Goal: Transaction & Acquisition: Purchase product/service

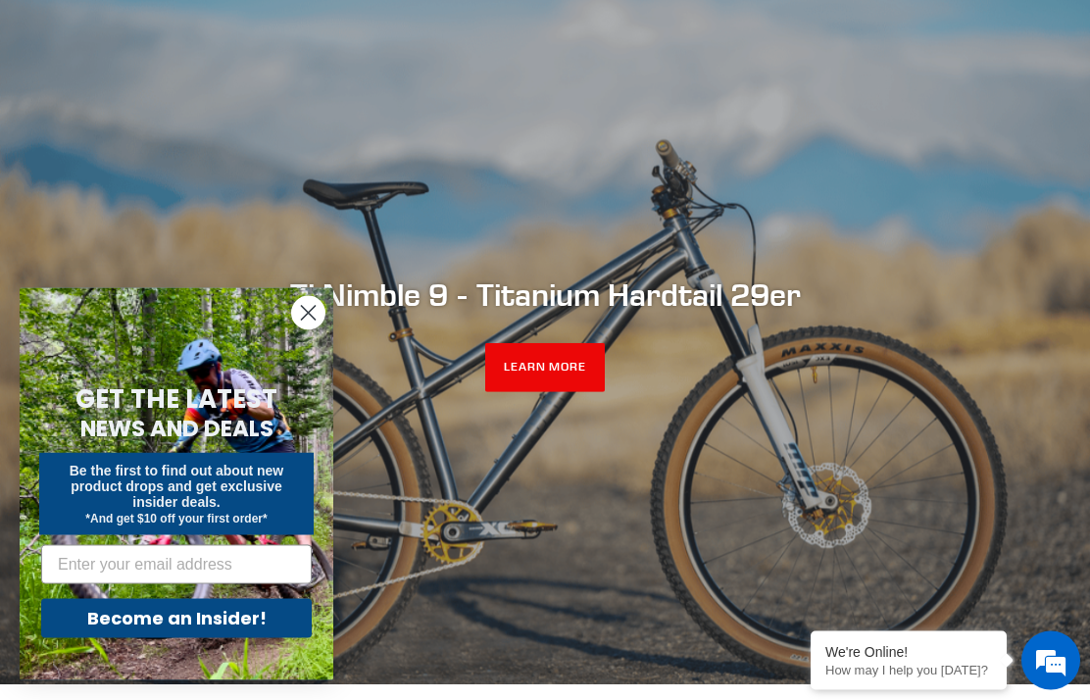
scroll to position [162, 0]
click at [311, 321] on icon "Close dialog" at bounding box center [309, 314] width 14 height 14
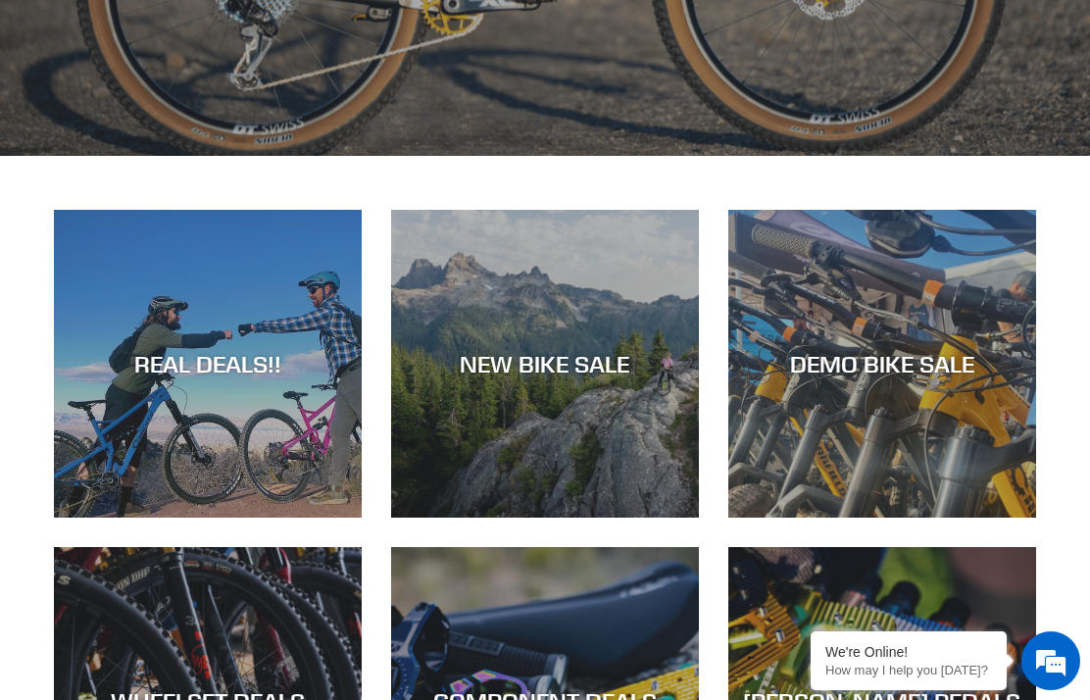
scroll to position [0, 0]
click at [941, 518] on div "DEMO BIKE SALE" at bounding box center [883, 518] width 308 height 0
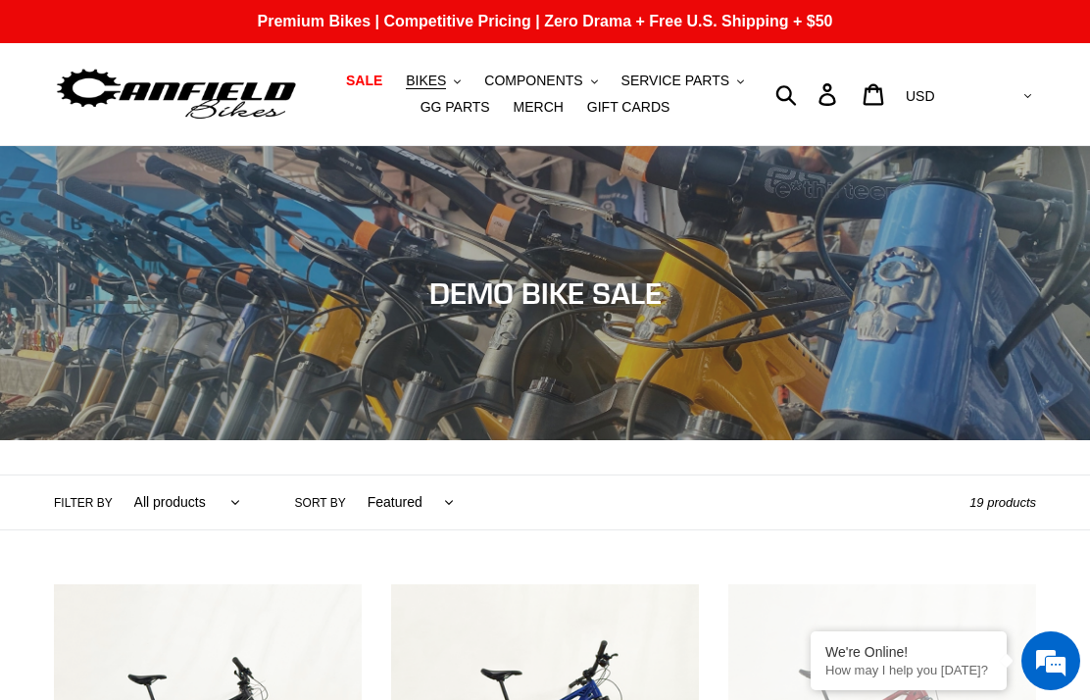
click at [450, 79] on button "BIKES .cls-1{fill:#231f20}" at bounding box center [433, 81] width 75 height 26
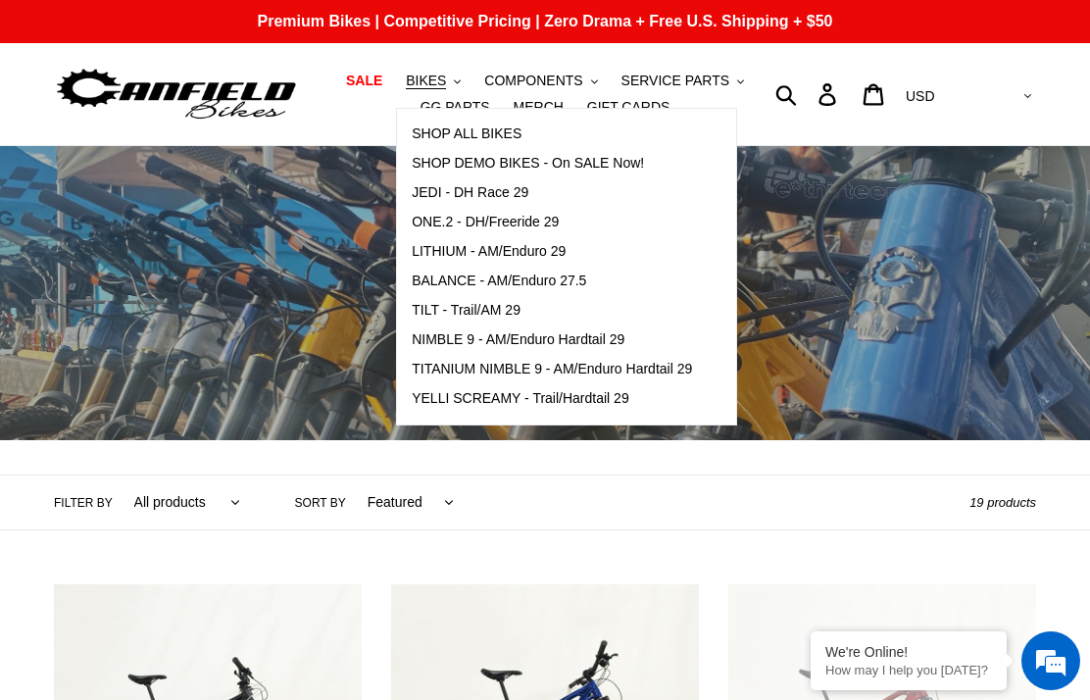
click at [522, 137] on span "SHOP ALL BIKES" at bounding box center [467, 134] width 110 height 17
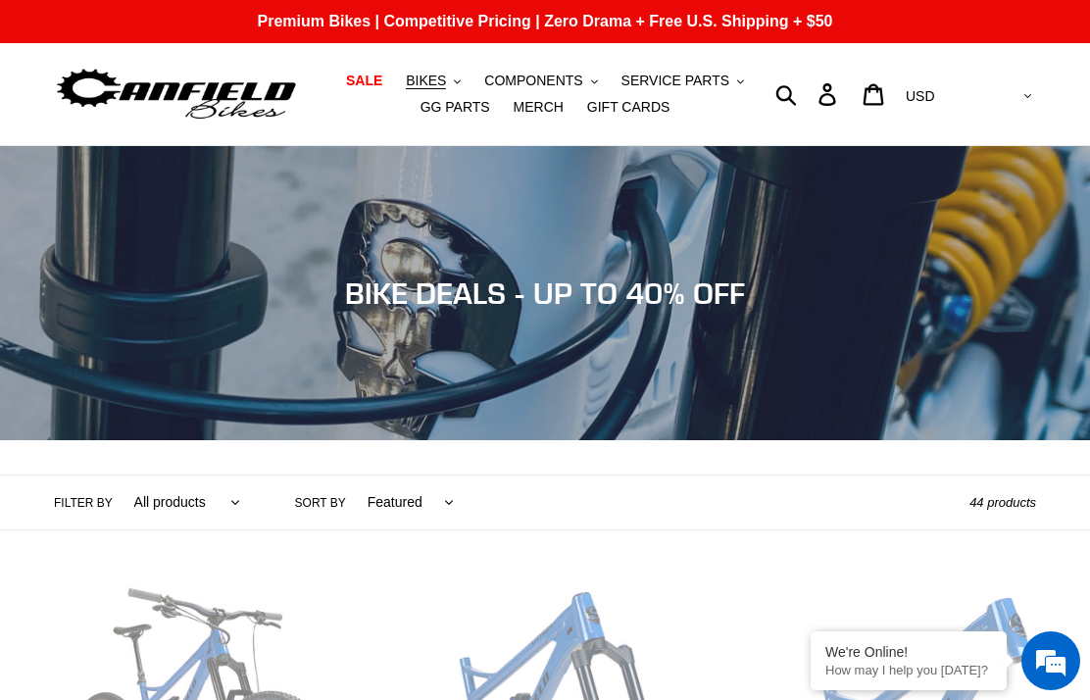
click at [462, 77] on button "BIKES .cls-1{fill:#231f20}" at bounding box center [433, 81] width 75 height 26
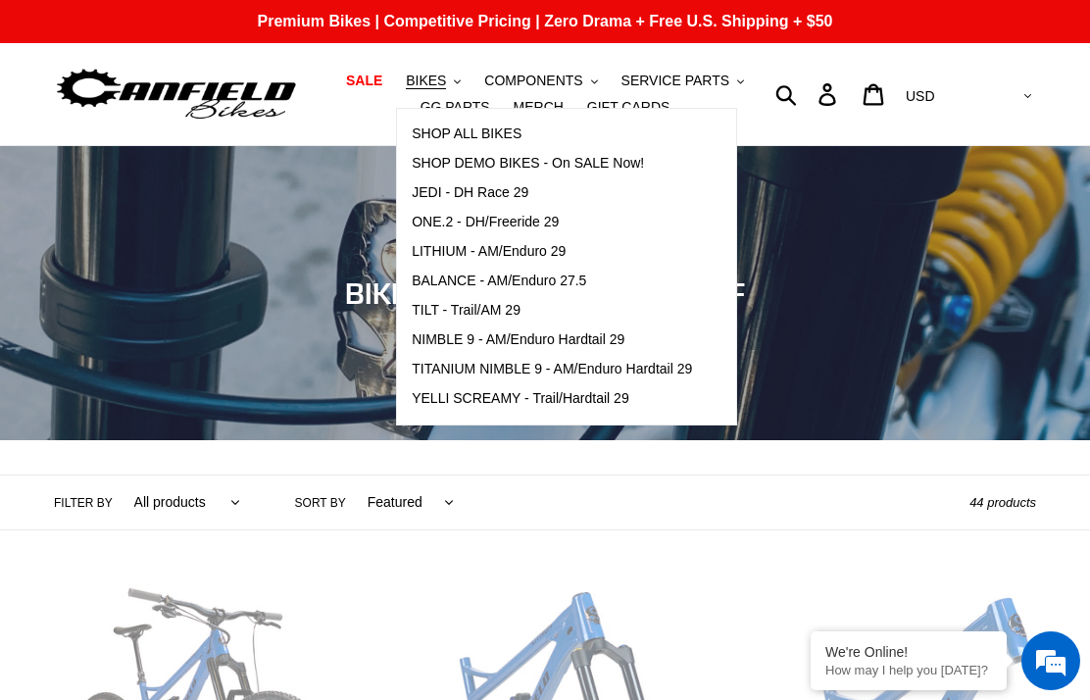
click at [690, 367] on span "TITANIUM NIMBLE 9 - AM/Enduro Hardtail 29" at bounding box center [552, 369] width 280 height 17
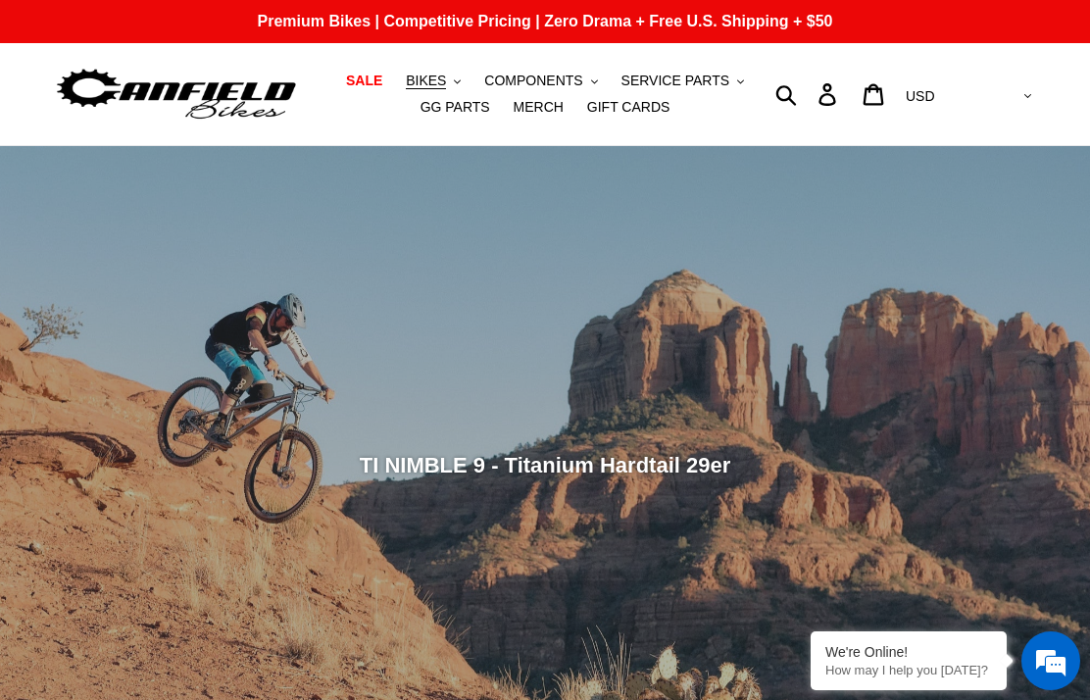
click at [422, 93] on button "BIKES .cls-1{fill:#231f20}" at bounding box center [433, 81] width 75 height 26
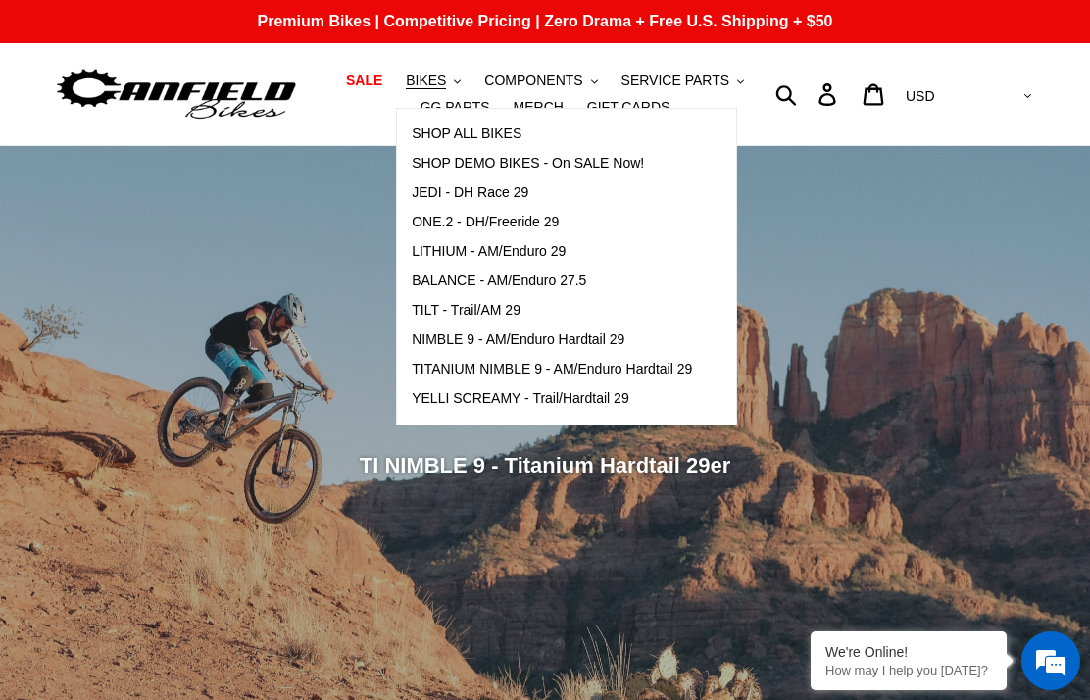
click at [605, 397] on span "YELLI SCREAMY - Trail/Hardtail 29" at bounding box center [521, 398] width 218 height 17
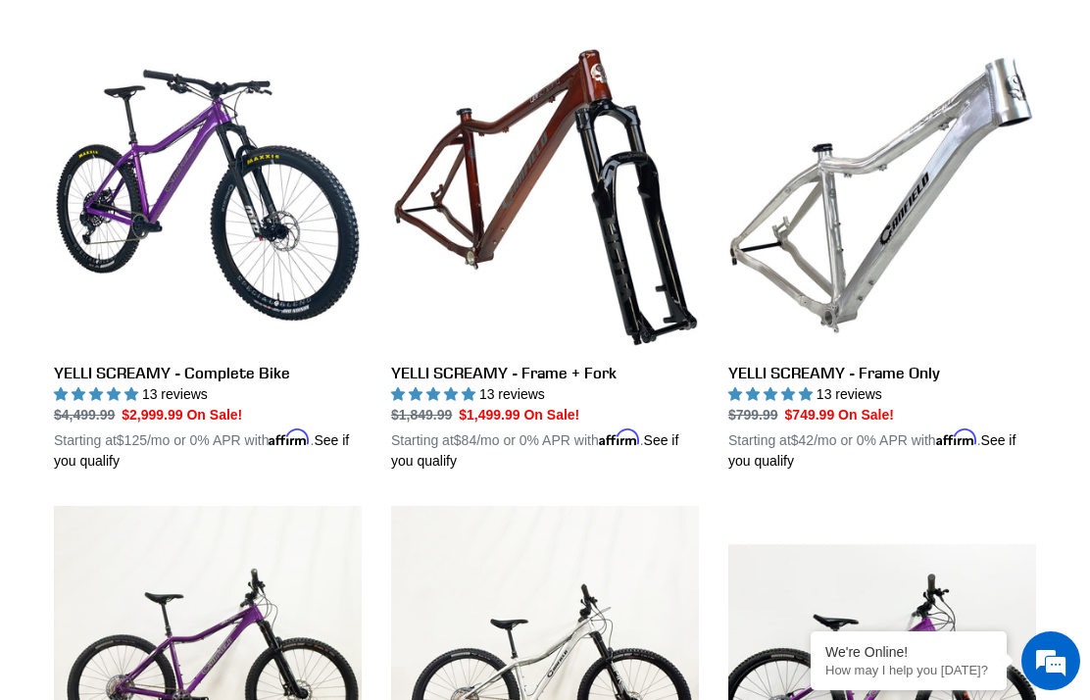
scroll to position [533, 0]
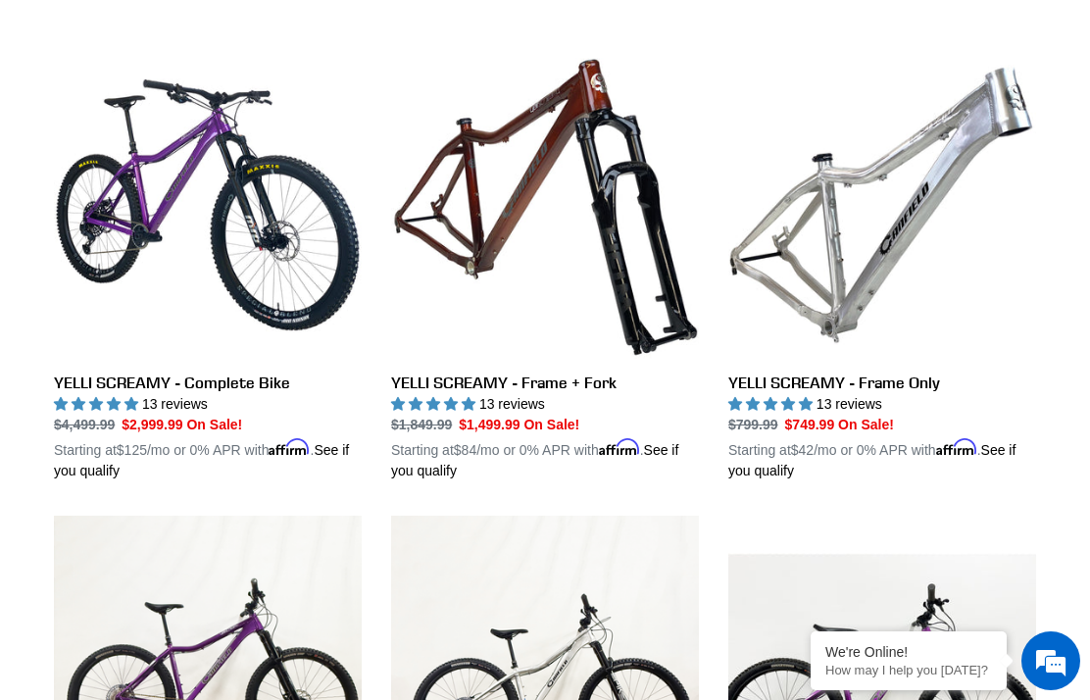
click at [93, 343] on link "YELLI SCREAMY - Complete Bike" at bounding box center [208, 266] width 308 height 430
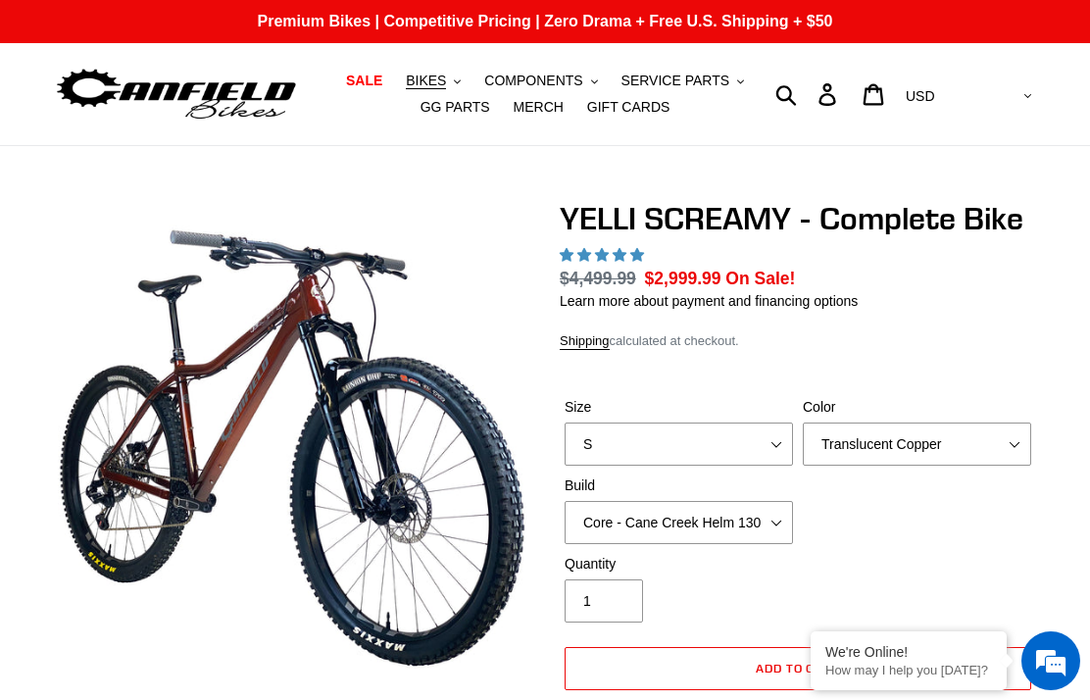
select select "highest-rating"
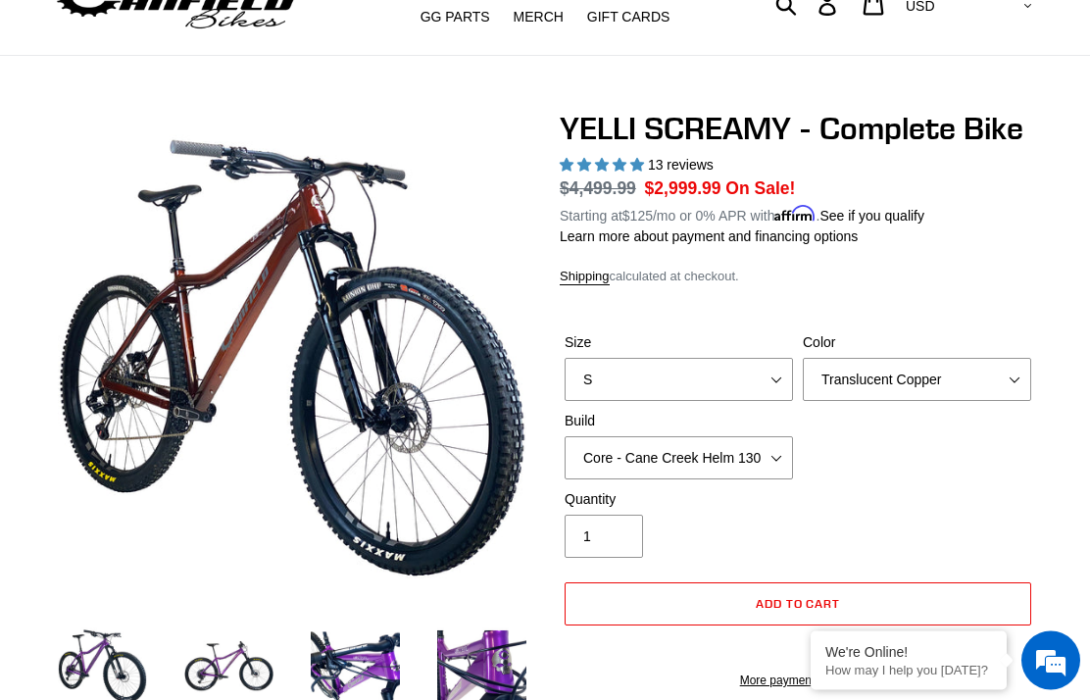
scroll to position [91, 0]
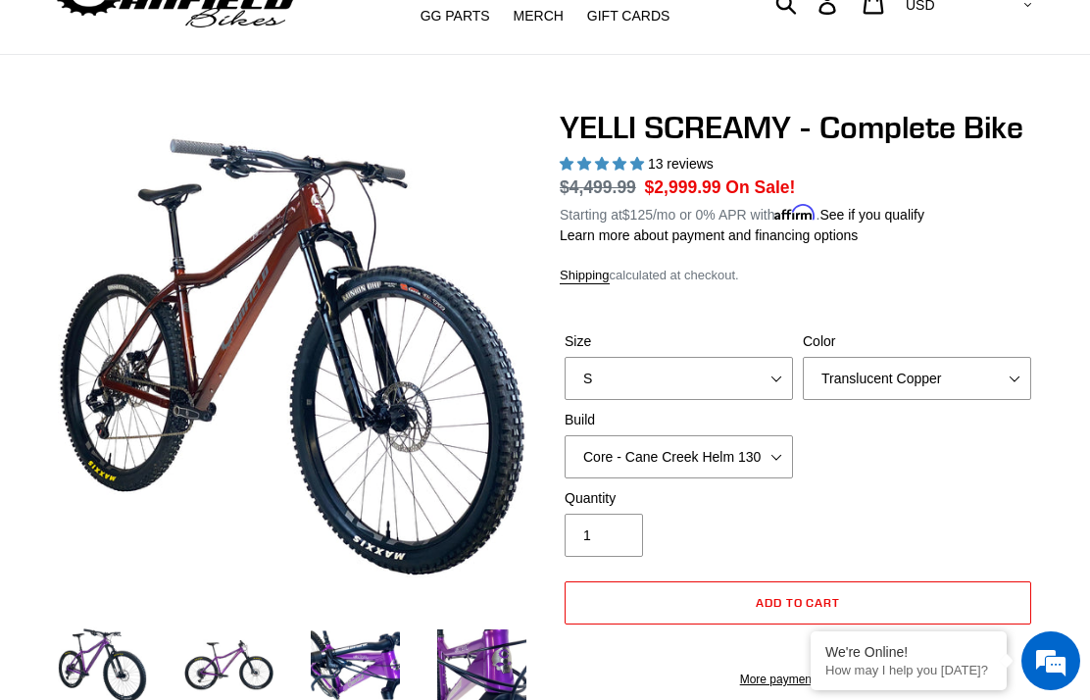
click at [1003, 363] on select "Translucent Copper Purple Haze Raw" at bounding box center [917, 378] width 228 height 43
select select "Raw"
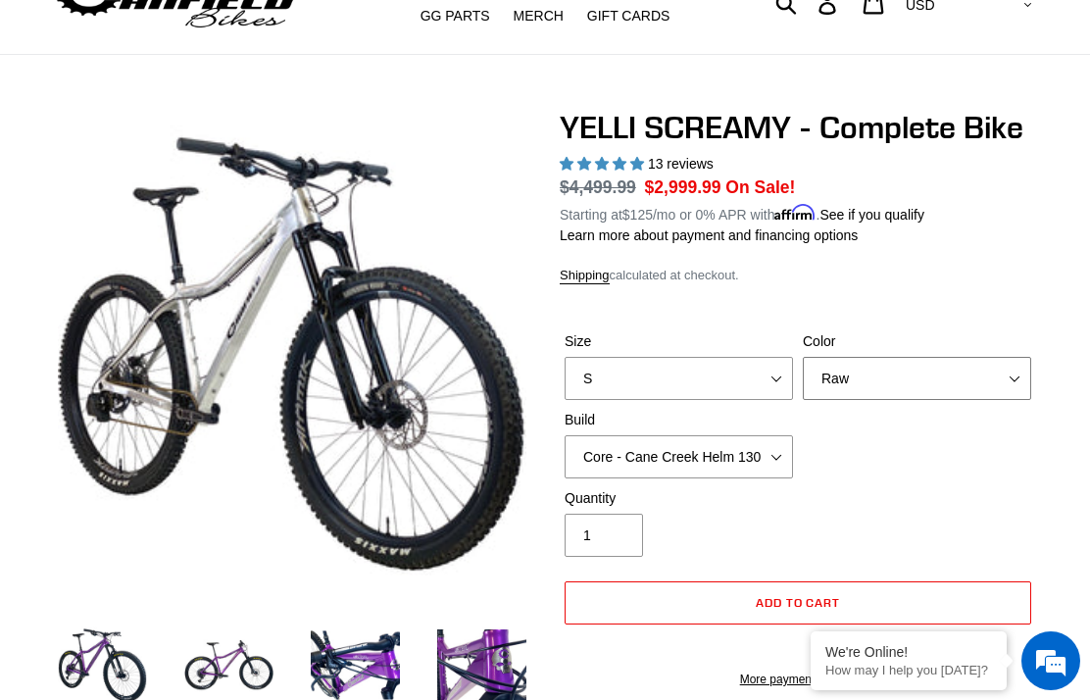
scroll to position [170, 0]
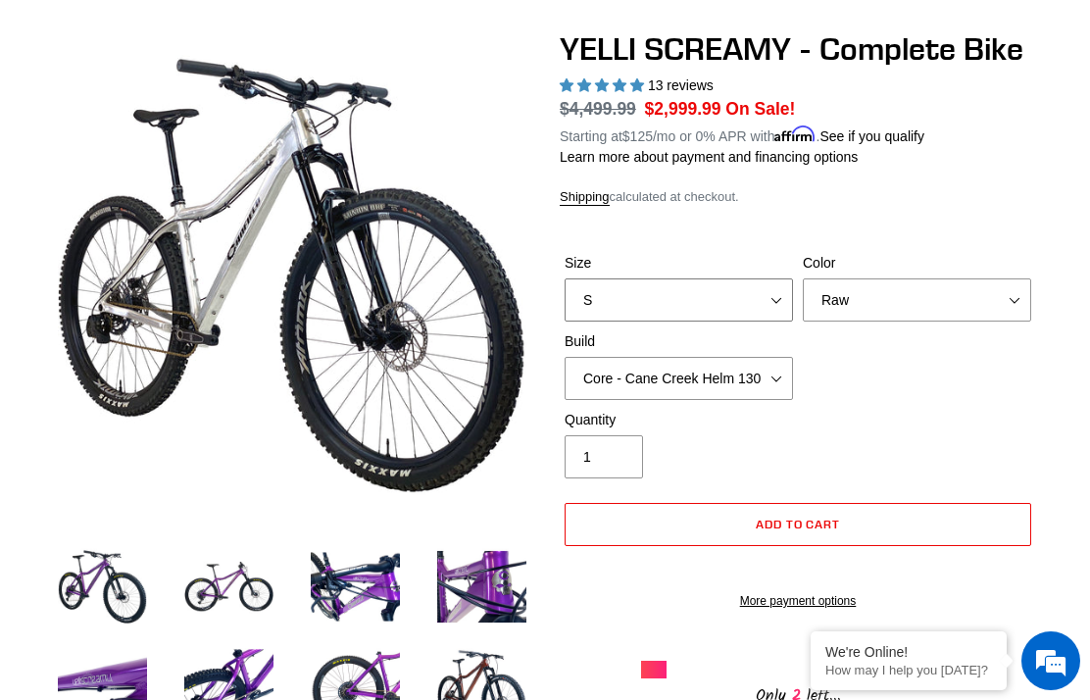
click at [757, 305] on select "S M L XL" at bounding box center [679, 299] width 228 height 43
select select "M"
click at [766, 359] on select "Core - Cane Creek Helm 130 Pro - [GEOGRAPHIC_DATA] Helm 130 Core - Fox 34 SL Fa…" at bounding box center [679, 378] width 228 height 43
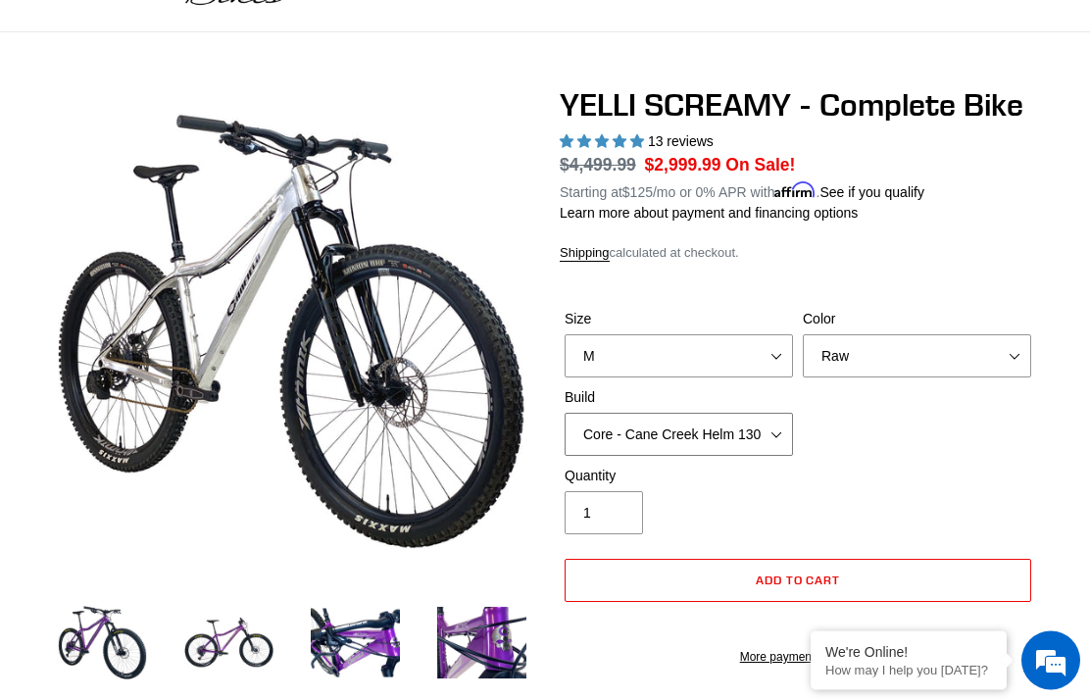
scroll to position [114, 0]
click at [100, 648] on img at bounding box center [102, 642] width 97 height 97
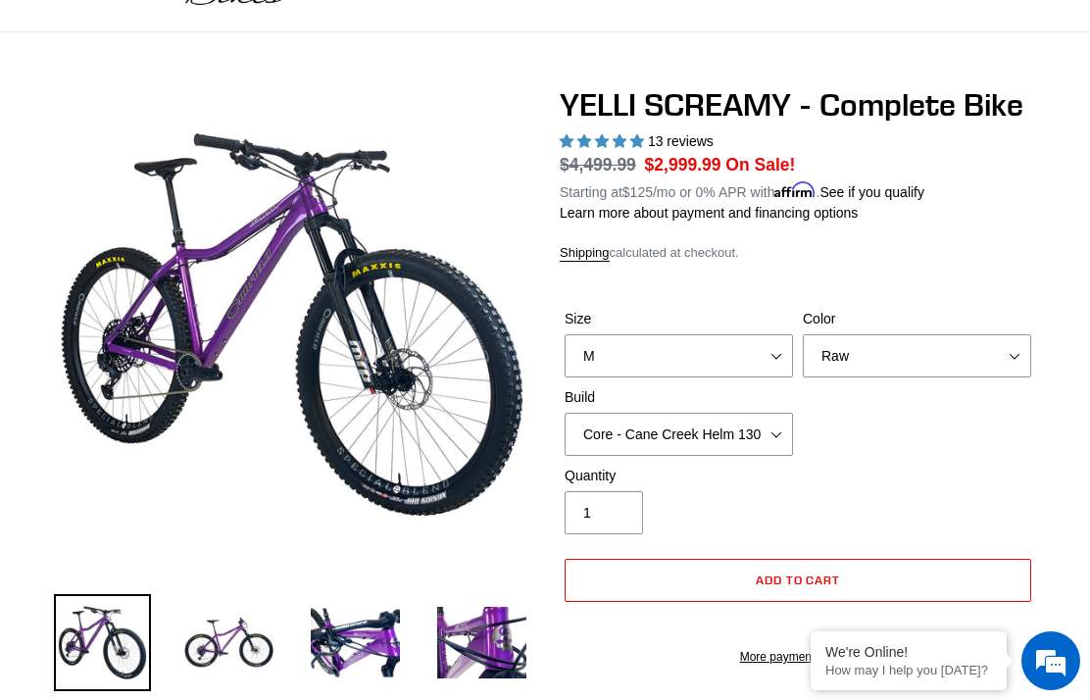
click at [232, 646] on img at bounding box center [228, 642] width 97 height 97
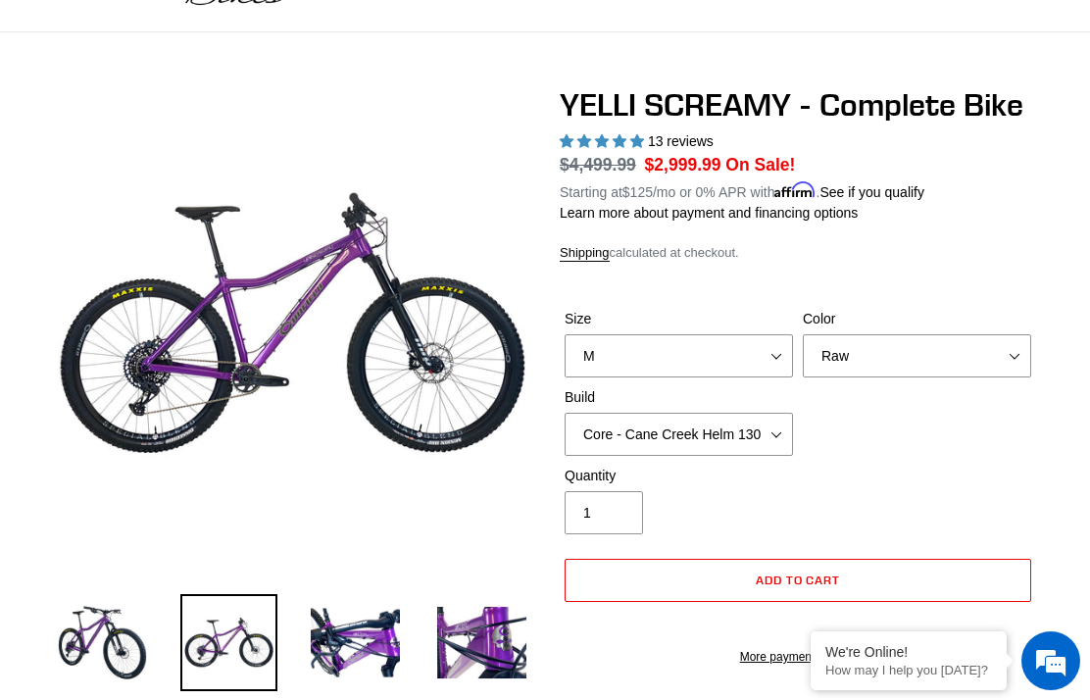
click at [328, 652] on img at bounding box center [355, 642] width 97 height 97
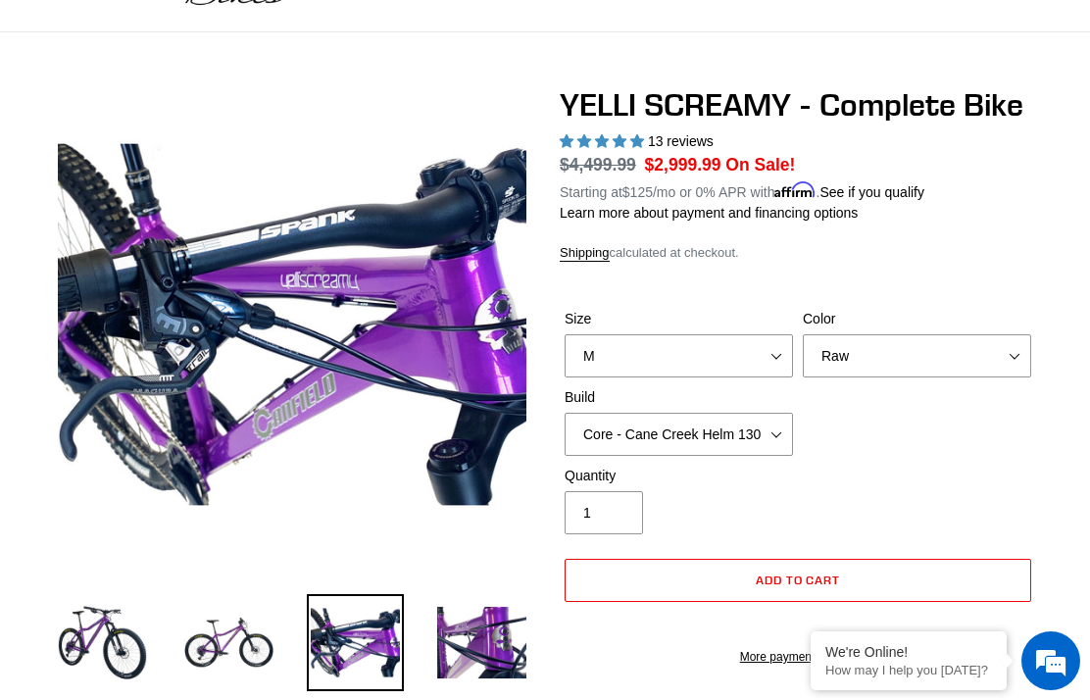
click at [485, 631] on img at bounding box center [481, 642] width 97 height 97
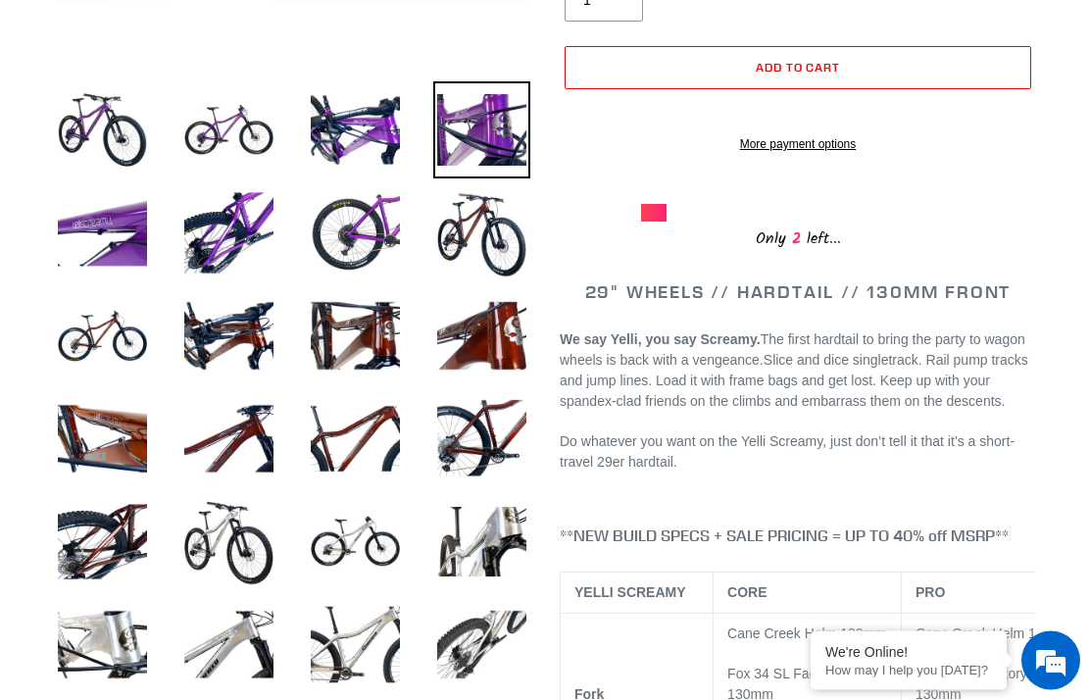
scroll to position [627, 0]
click at [243, 536] on img at bounding box center [228, 541] width 97 height 97
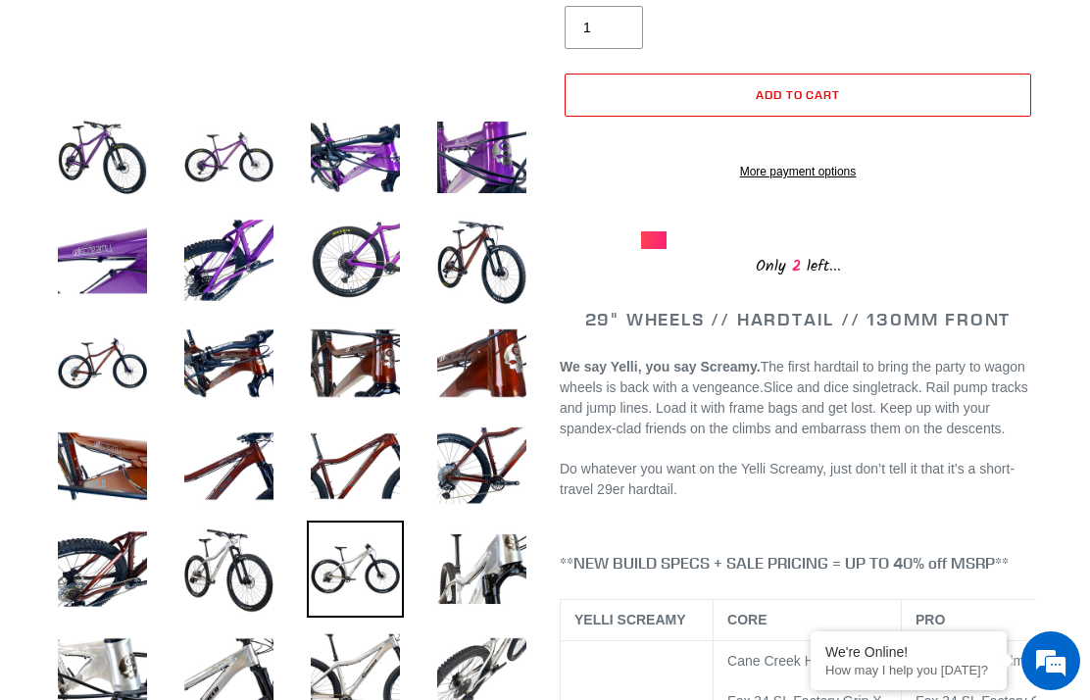
scroll to position [0, 0]
